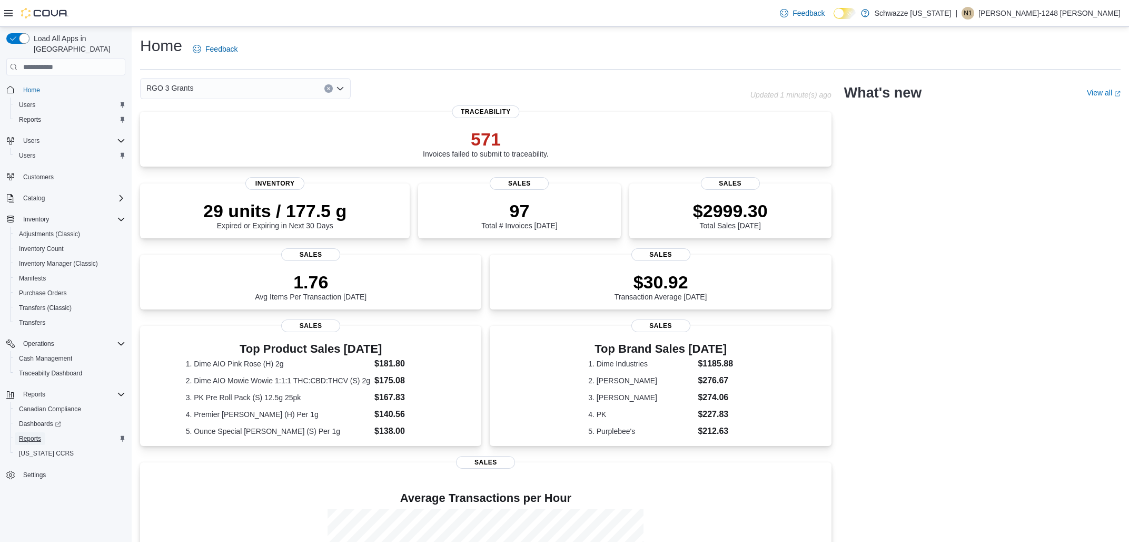
click at [40, 434] on span "Reports" at bounding box center [30, 438] width 22 height 8
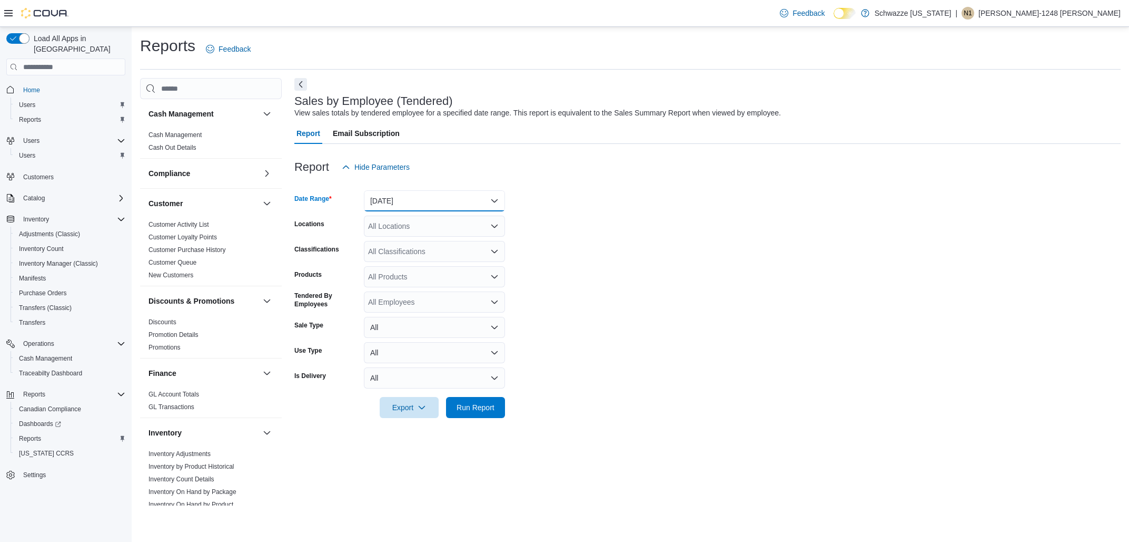
click at [448, 207] on button "[DATE]" at bounding box center [434, 200] width 141 height 21
click at [426, 245] on span "[DATE]" at bounding box center [441, 243] width 120 height 13
click at [448, 230] on div "All Locations" at bounding box center [434, 225] width 141 height 21
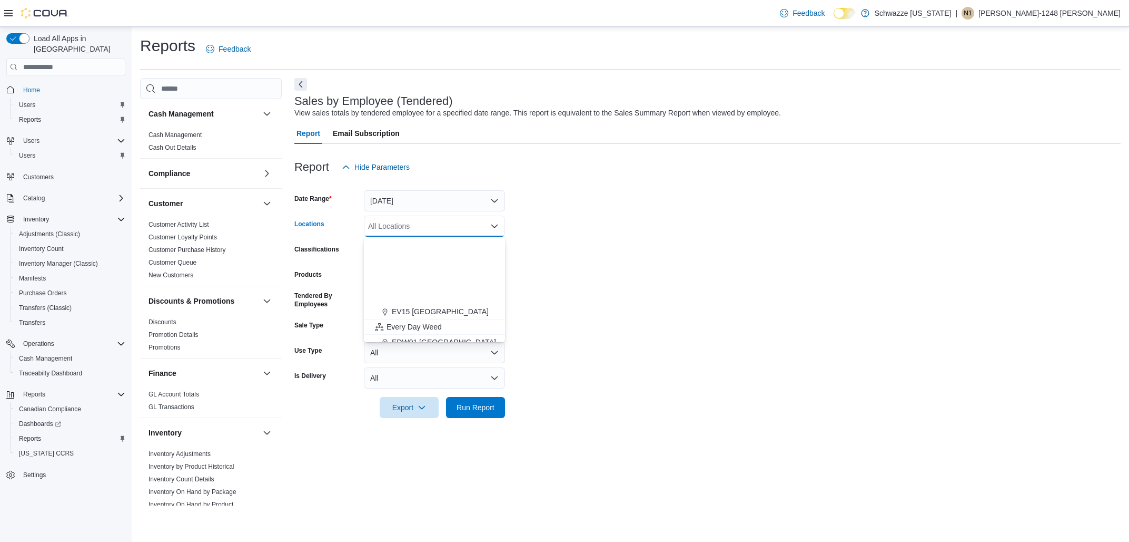
scroll to position [247, 0]
click at [435, 318] on button "RGO 3 Grants" at bounding box center [434, 317] width 141 height 15
click at [489, 418] on div at bounding box center [707, 424] width 827 height 13
click at [479, 405] on span "Run Report" at bounding box center [476, 406] width 38 height 11
